Goal: Task Accomplishment & Management: Use online tool/utility

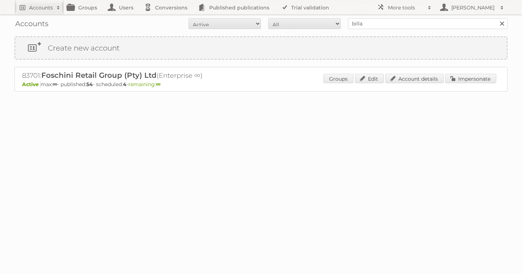
type input "billa"
click at [497, 18] on input "Search" at bounding box center [502, 23] width 11 height 11
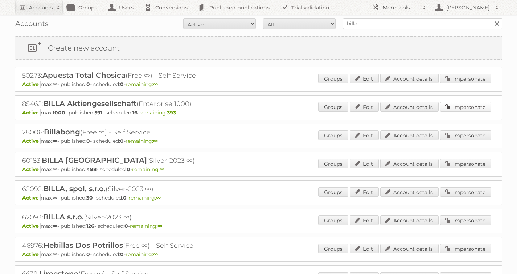
click at [482, 105] on link "Impersonate" at bounding box center [465, 106] width 51 height 9
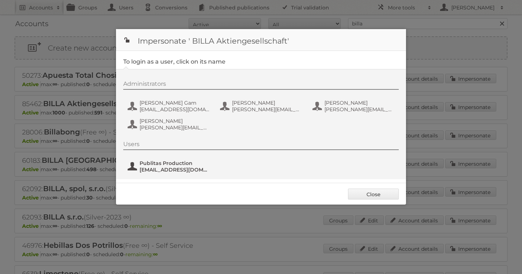
click at [155, 165] on span "Publitas Production" at bounding box center [175, 163] width 70 height 7
